Goal: Task Accomplishment & Management: Manage account settings

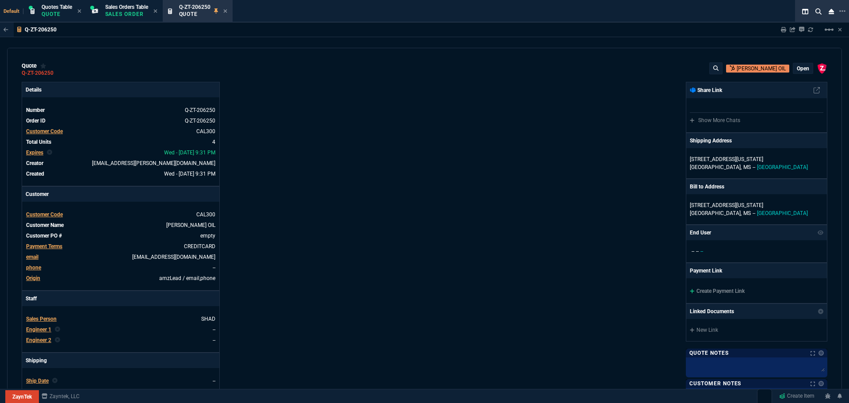
select select "12: [PERSON_NAME]"
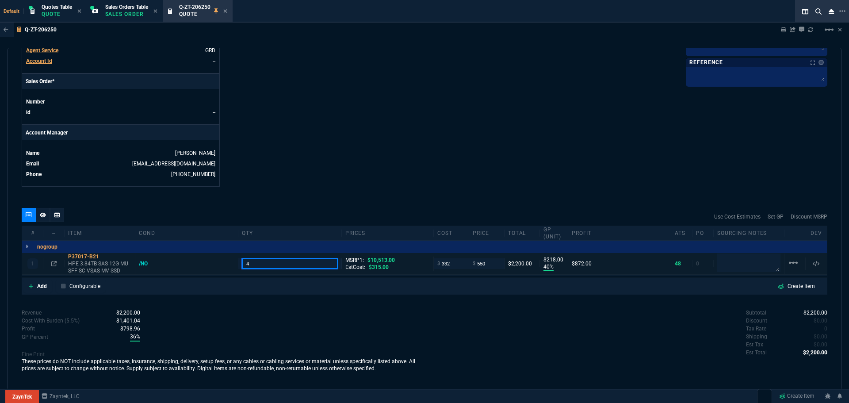
click at [259, 265] on input "4" at bounding box center [289, 263] width 95 height 10
type input "1"
click at [39, 215] on div at bounding box center [43, 215] width 14 height 14
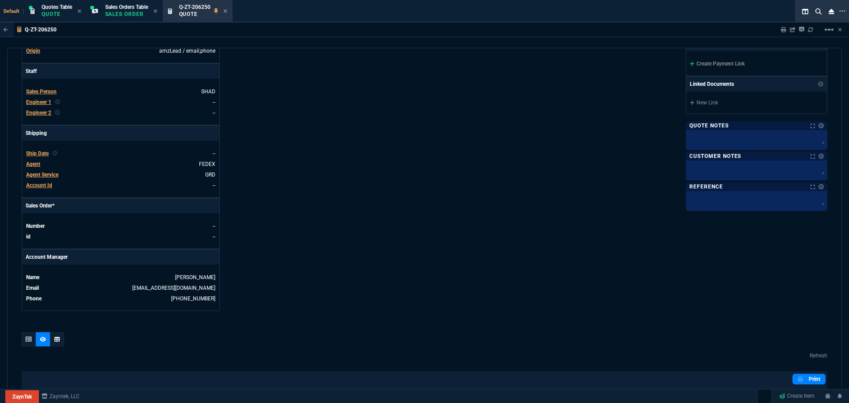
scroll to position [209, 0]
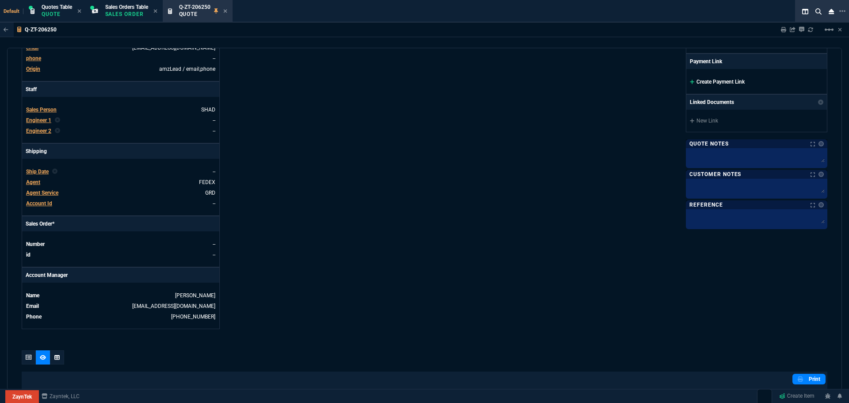
click at [703, 80] on link "Create Payment Link" at bounding box center [716, 82] width 55 height 6
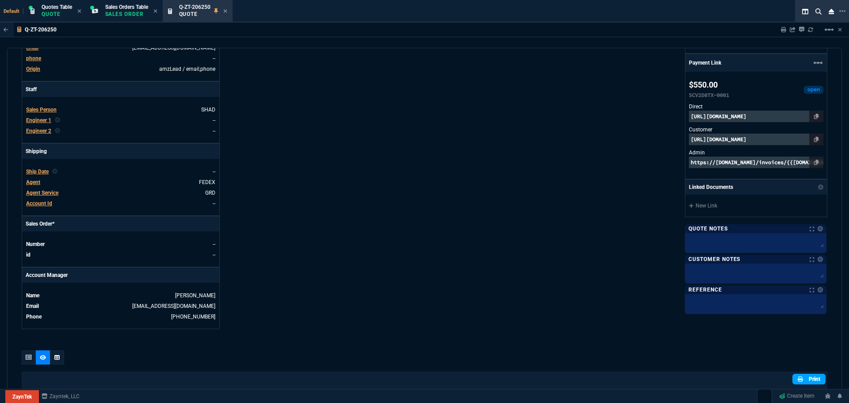
click at [799, 379] on nx-icon at bounding box center [800, 379] width 7 height 8
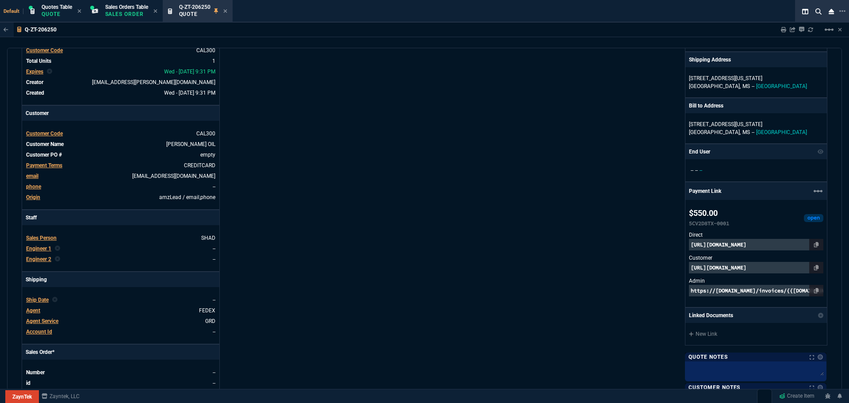
scroll to position [0, 0]
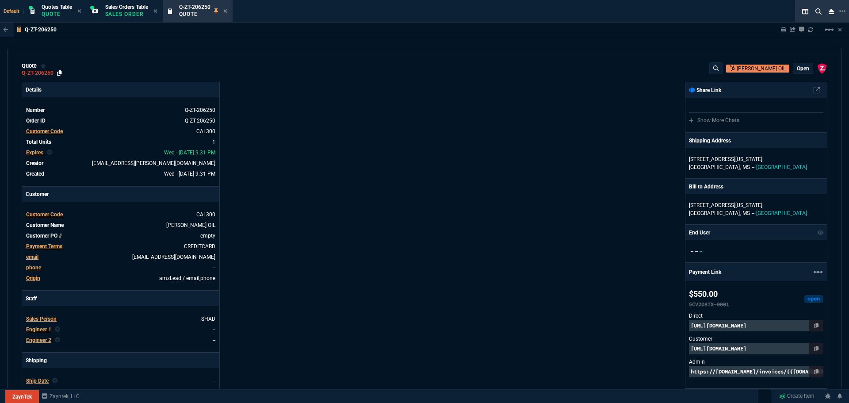
click at [60, 73] on icon at bounding box center [59, 72] width 5 height 5
click at [814, 348] on icon at bounding box center [816, 348] width 5 height 5
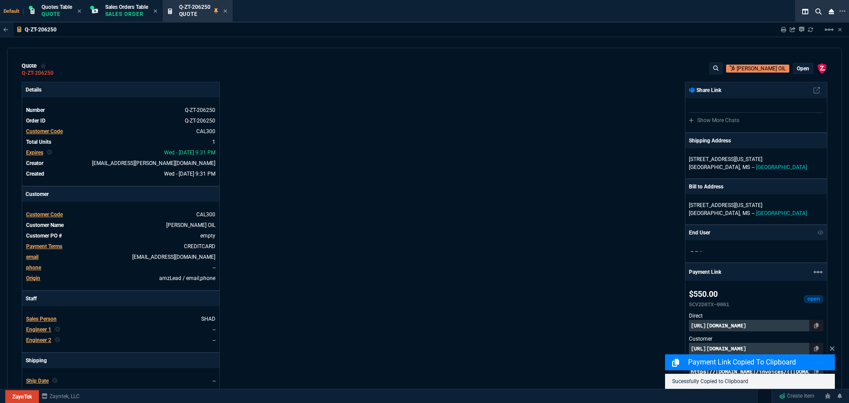
click at [790, 348] on div "Payment Link Copied to Clipboard Sucessfully Copied to Clipboard" at bounding box center [750, 365] width 170 height 45
click at [832, 348] on icon at bounding box center [832, 348] width 4 height 4
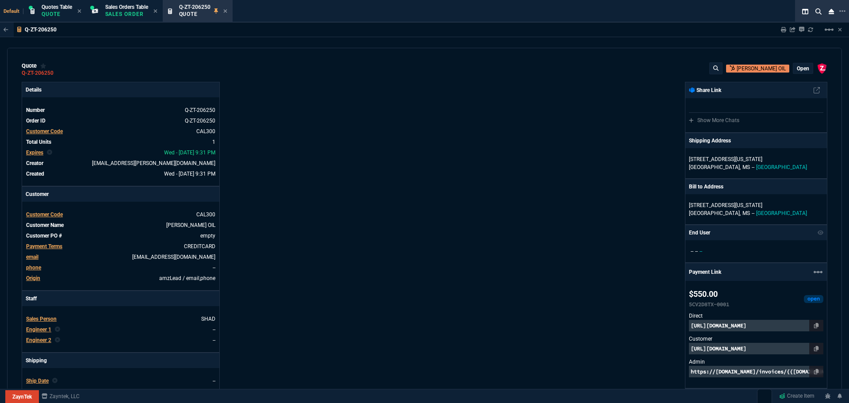
click at [767, 347] on p "[URL][DOMAIN_NAME]" at bounding box center [756, 348] width 134 height 11
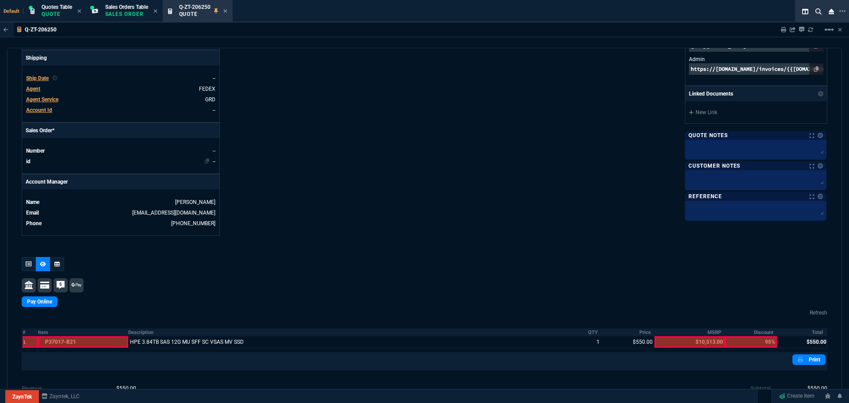
scroll to position [374, 0]
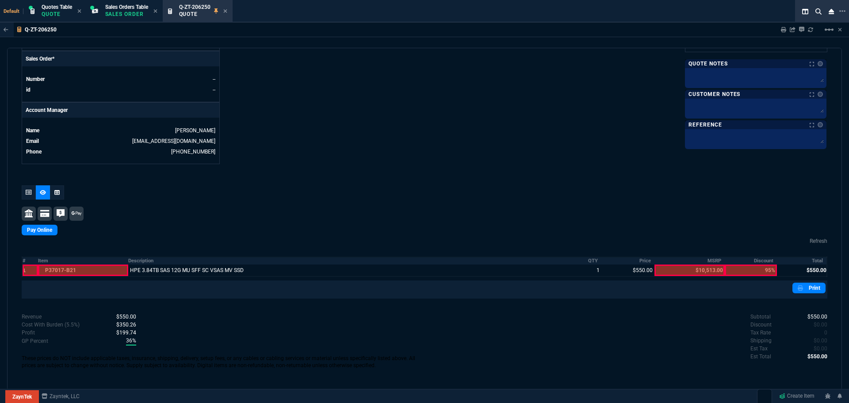
click at [226, 10] on icon at bounding box center [225, 10] width 4 height 5
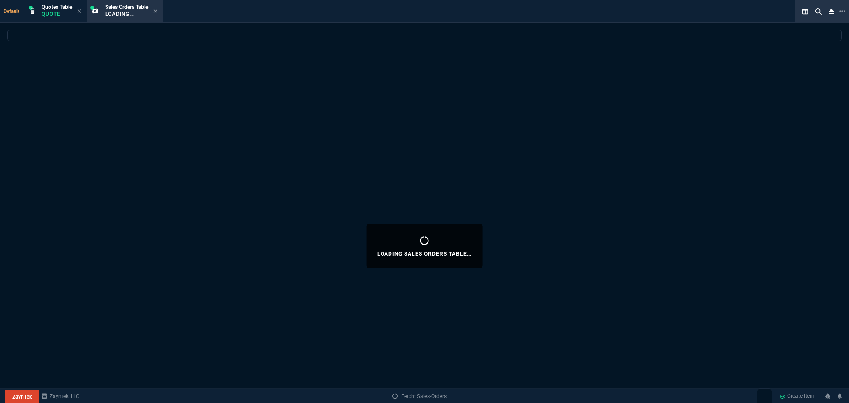
select select
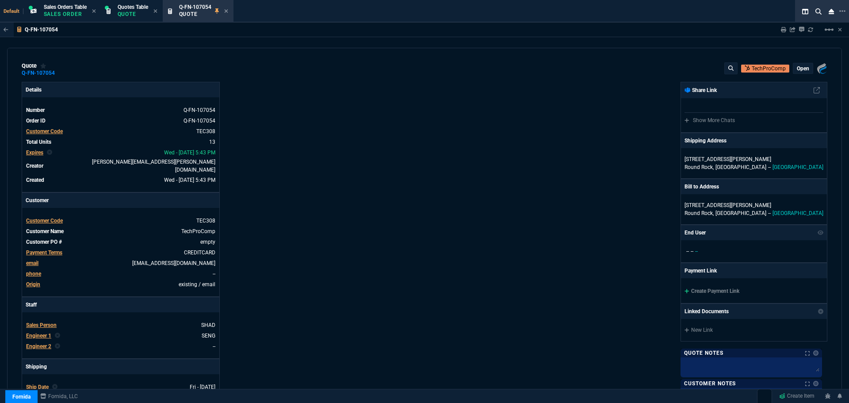
select select "12: [PERSON_NAME]"
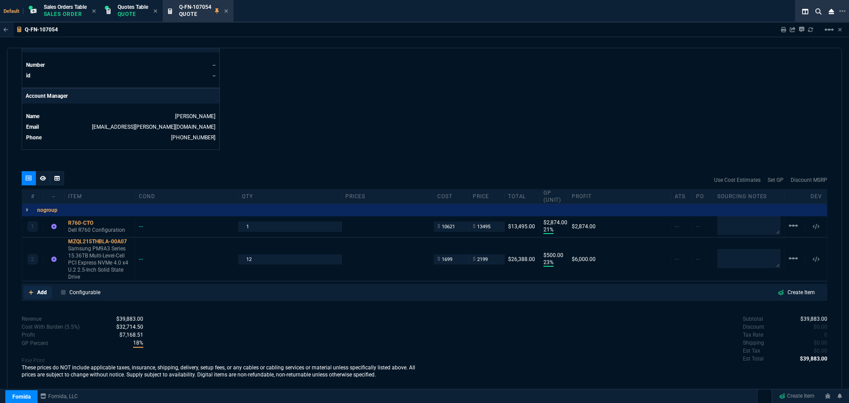
click at [39, 288] on p "Add" at bounding box center [42, 292] width 10 height 8
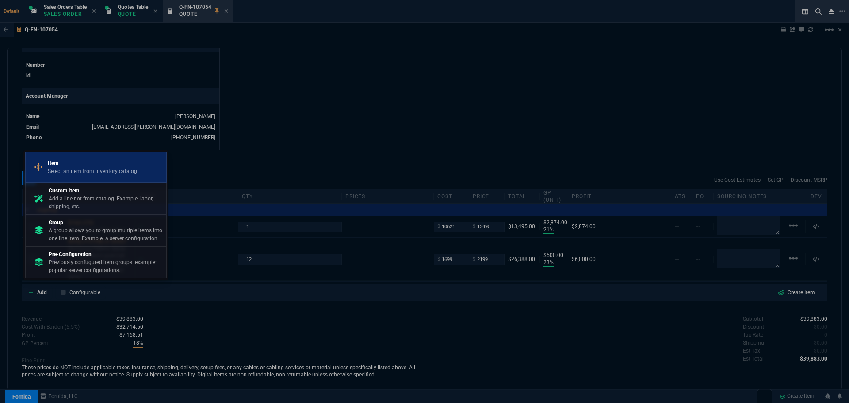
click at [79, 171] on p "Select an item from inventory catalog" at bounding box center [92, 171] width 89 height 8
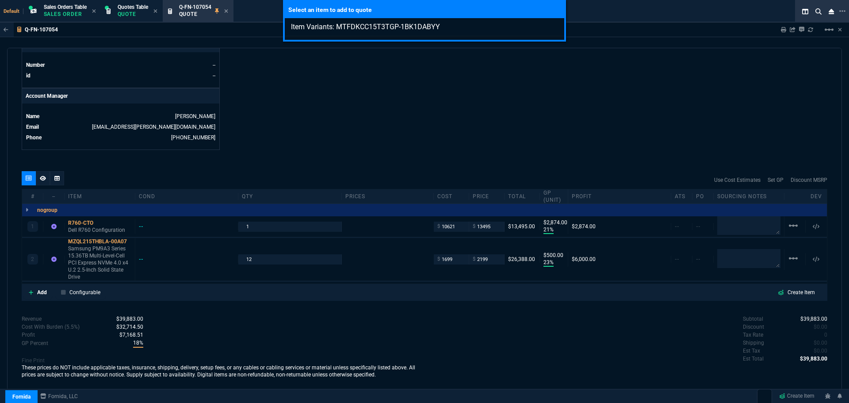
type input "Item Variants: MTFDKCC15T3TGP-1BK1DABYY"
click at [39, 286] on div "Select an item to add to quote Item Variants: MTFDKCC15T3TGP-1BK1DABYY" at bounding box center [424, 201] width 849 height 403
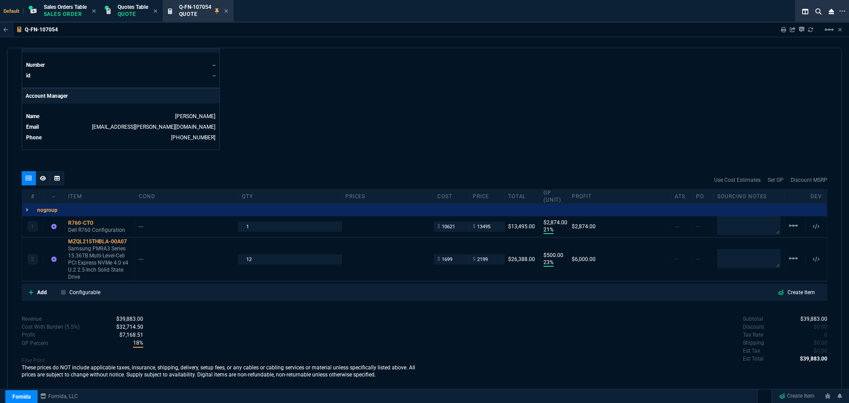
click at [39, 288] on p "Add" at bounding box center [42, 292] width 10 height 8
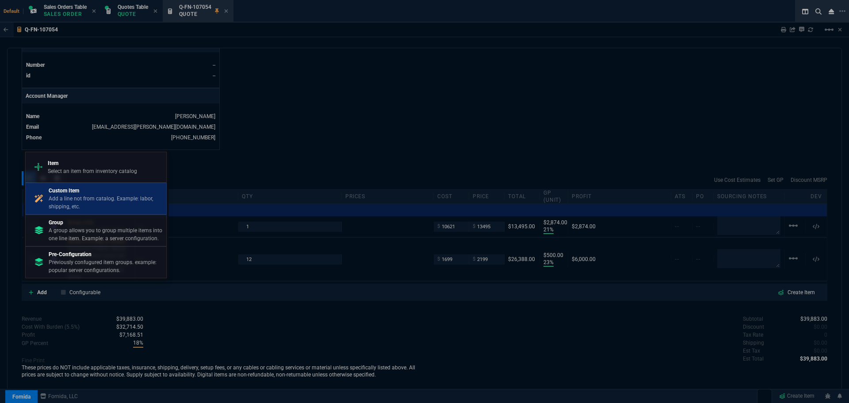
click at [65, 207] on p "Add a line not from catalog. Example: labor, shipping, etc." at bounding box center [106, 202] width 114 height 16
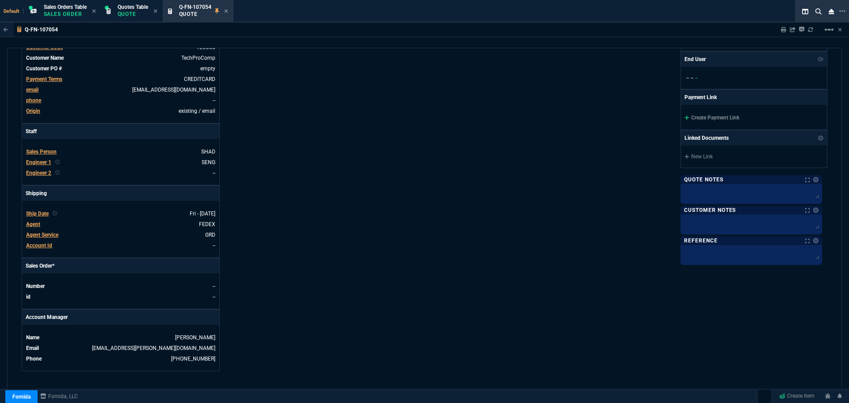
scroll to position [0, 0]
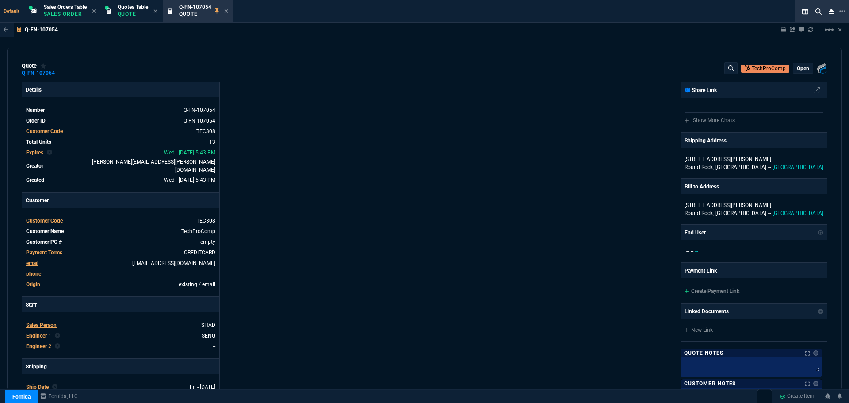
click at [802, 68] on p "open" at bounding box center [802, 68] width 12 height 7
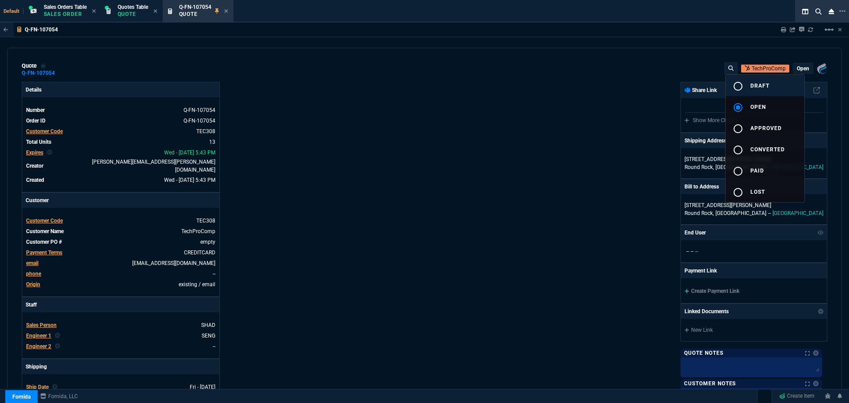
click at [762, 83] on span "draft" at bounding box center [759, 86] width 19 height 6
click at [454, 159] on div at bounding box center [424, 201] width 849 height 403
type input "21"
type input "2874"
type input "23"
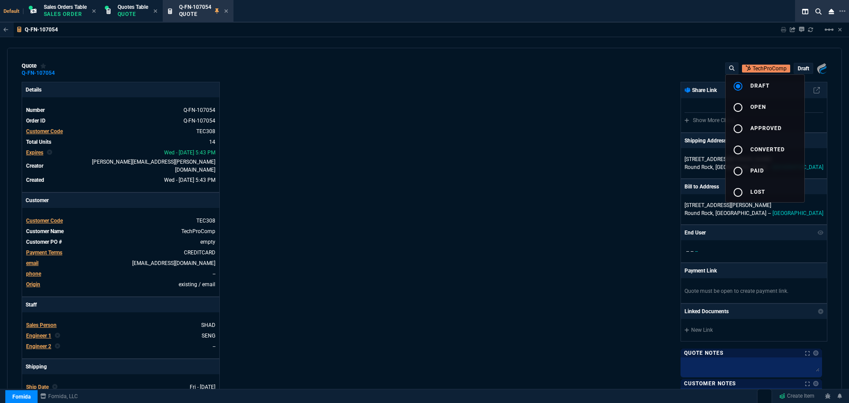
type input "500"
type input "0"
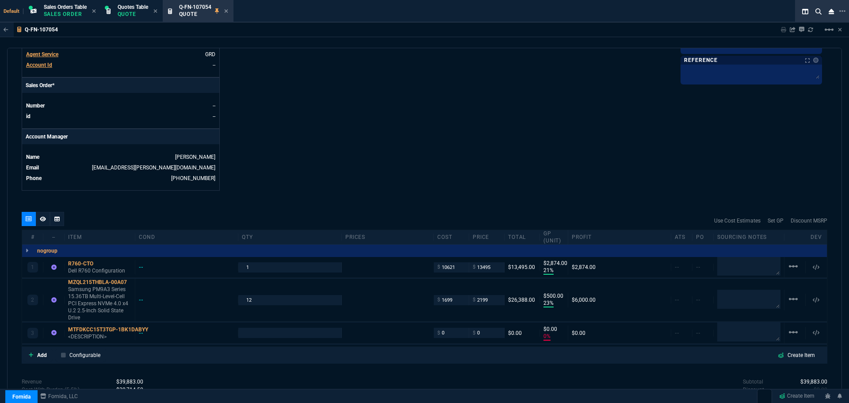
scroll to position [426, 0]
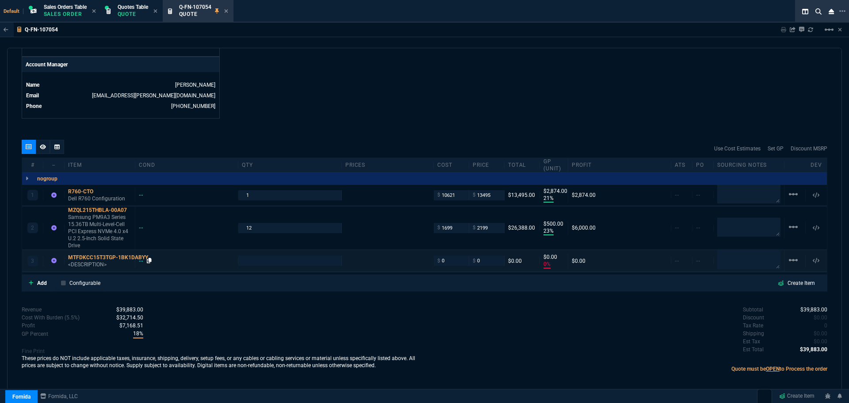
click at [151, 258] on icon at bounding box center [149, 260] width 5 height 5
click at [93, 254] on div "MTFDKCC15T3TGP-1BK1DABYY" at bounding box center [99, 257] width 63 height 7
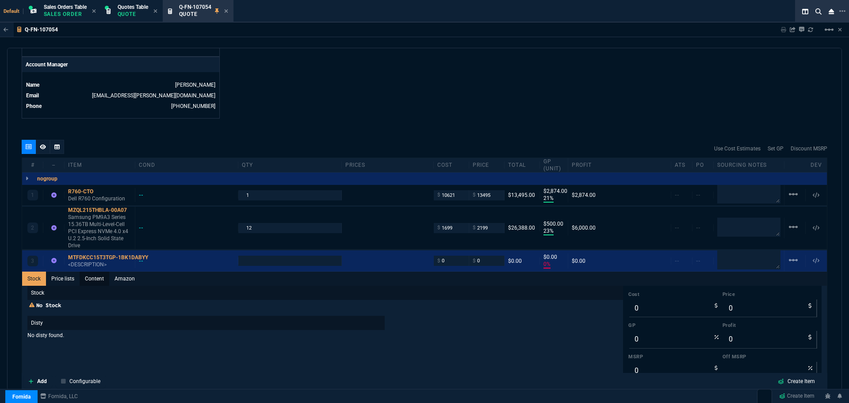
click at [98, 273] on link "Content" at bounding box center [95, 278] width 30 height 14
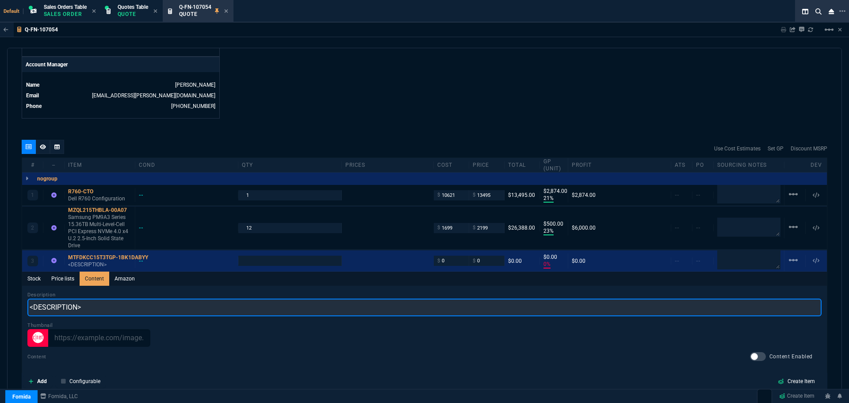
click at [96, 305] on input "<DESCRIPTION>" at bounding box center [424, 307] width 794 height 18
click at [96, 304] on input "<DESCRIPTION>" at bounding box center [424, 307] width 794 height 18
click at [95, 304] on input "<DESCRIPTION>" at bounding box center [424, 307] width 794 height 18
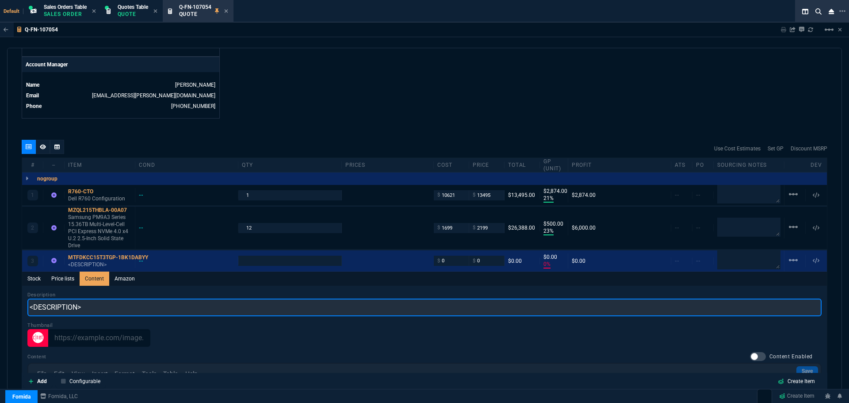
paste input "Micron MTFDKCC15T3TGP-1BK1DABYY 7500 Pro 15.36TB U.3 PCIe 4.0 NVMe SSD"
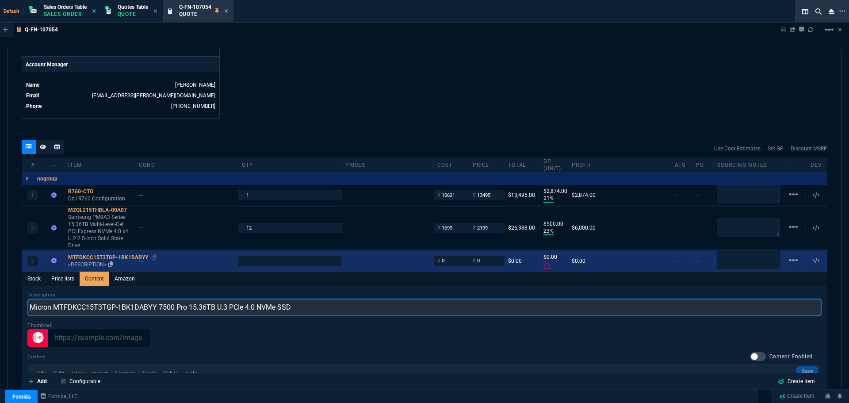
type input "Micron MTFDKCC15T3TGP-1BK1DABYY 7500 Pro 15.36TB U.3 PCIe 4.0 NVMe SSD"
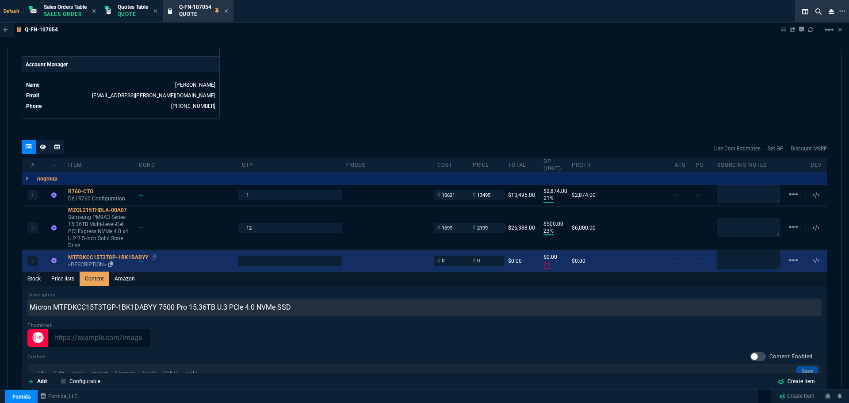
click at [96, 254] on div "MTFDKCC15T3TGP-1BK1DABYY" at bounding box center [99, 257] width 63 height 7
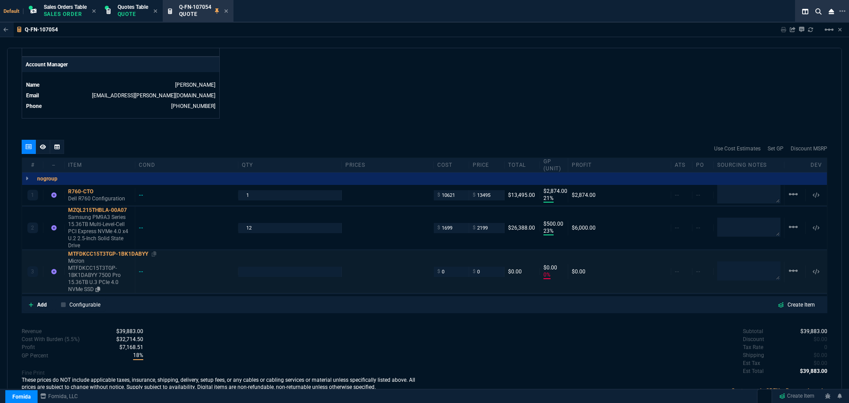
type input "1"
type input "0"
click at [453, 267] on input "0" at bounding box center [451, 272] width 28 height 10
type input "1700"
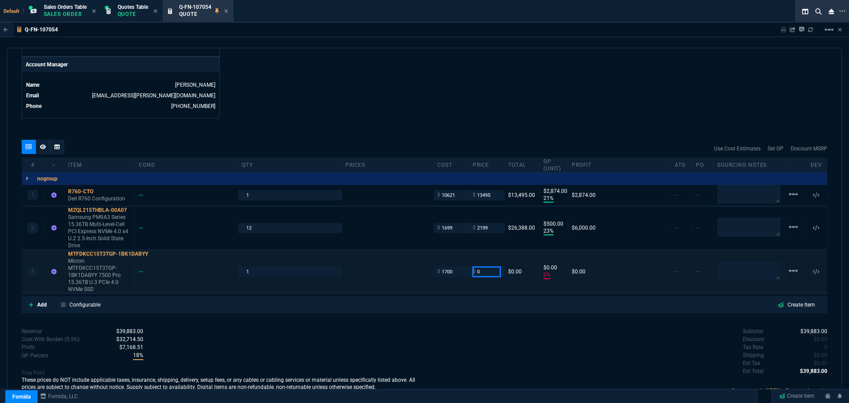
click at [483, 267] on input "0" at bounding box center [486, 272] width 28 height 10
type input "1700"
type input "-100"
type input "-1700"
type input "2250"
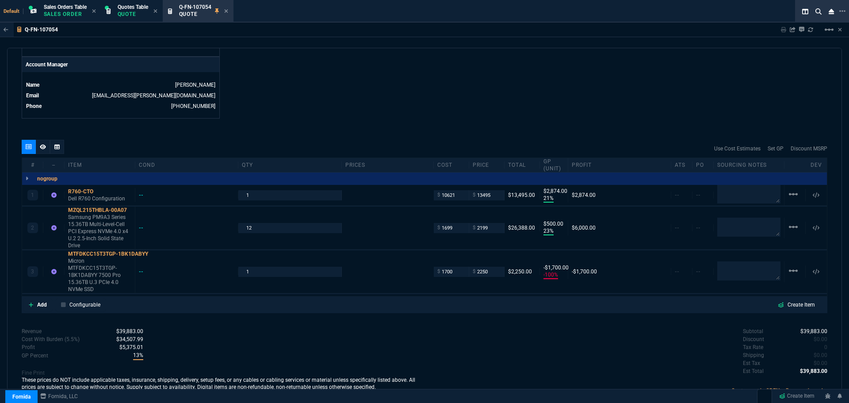
click at [471, 327] on div "Subtotal $39,883.00 Discount $0.00 Tax Rate 0 Shipping $0.00 Est Tax $0.00 Est …" at bounding box center [625, 351] width 403 height 49
type input "2250"
type input "24"
type input "550"
click at [227, 11] on icon at bounding box center [226, 10] width 4 height 5
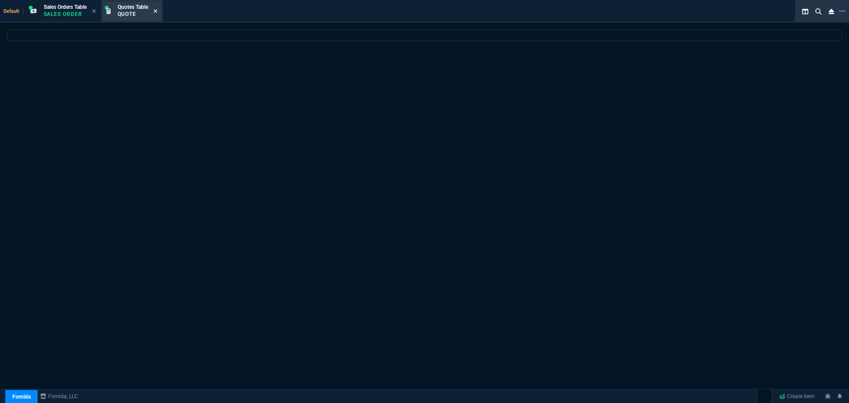
click at [156, 13] on icon at bounding box center [155, 10] width 4 height 5
click at [92, 11] on div "Sales Orders Table Sales Order" at bounding box center [70, 11] width 52 height 15
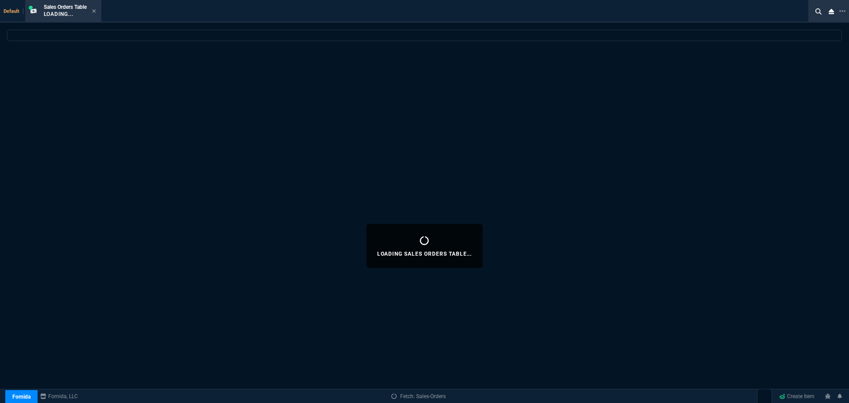
select select
